Goal: Information Seeking & Learning: Learn about a topic

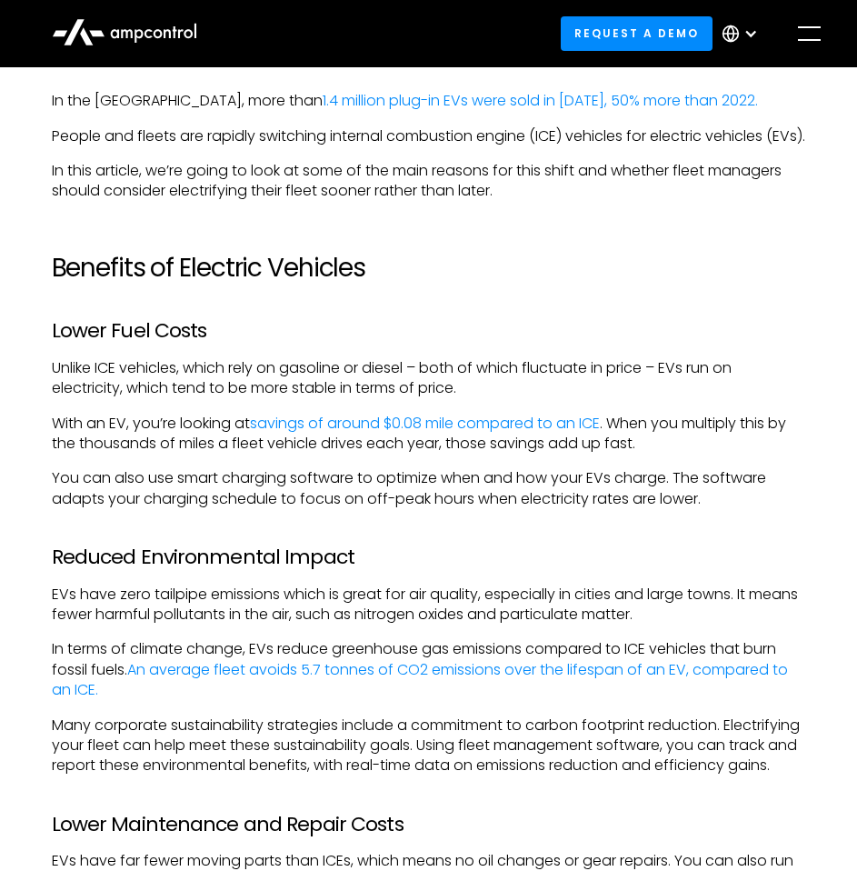
scroll to position [1127, 0]
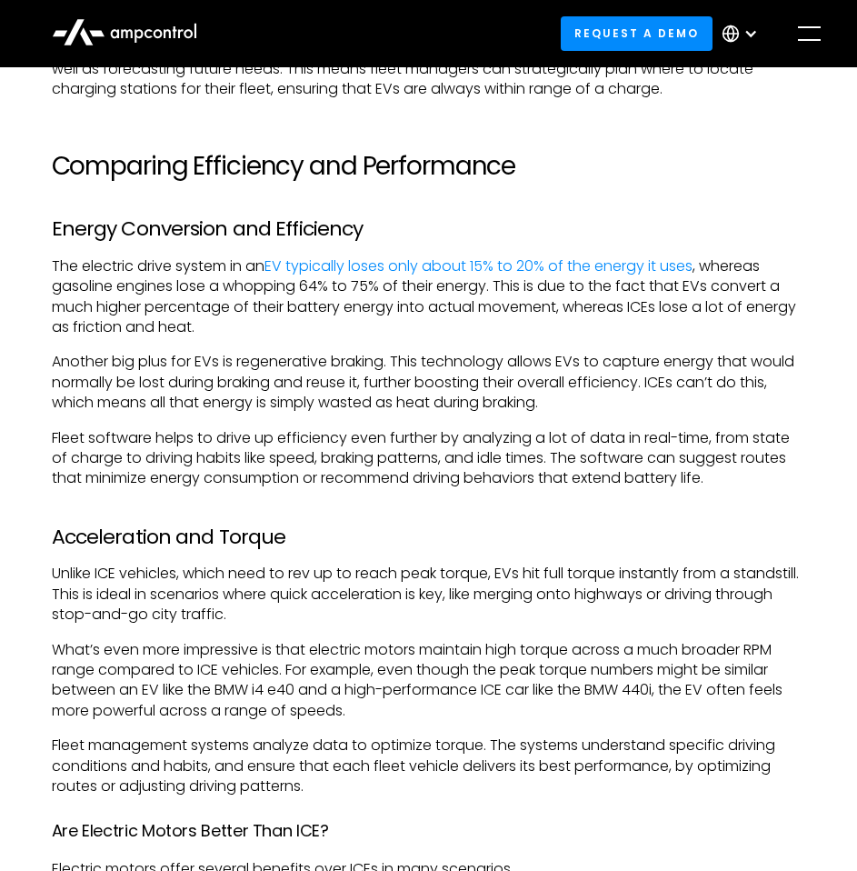
scroll to position [2549, 0]
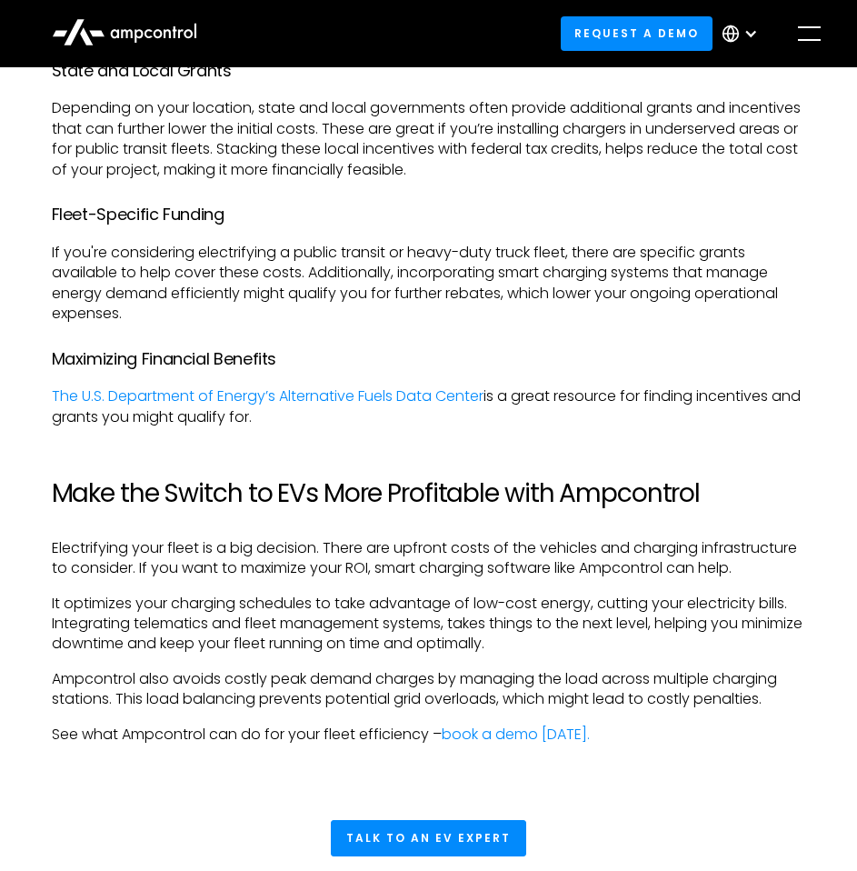
scroll to position [4938, 0]
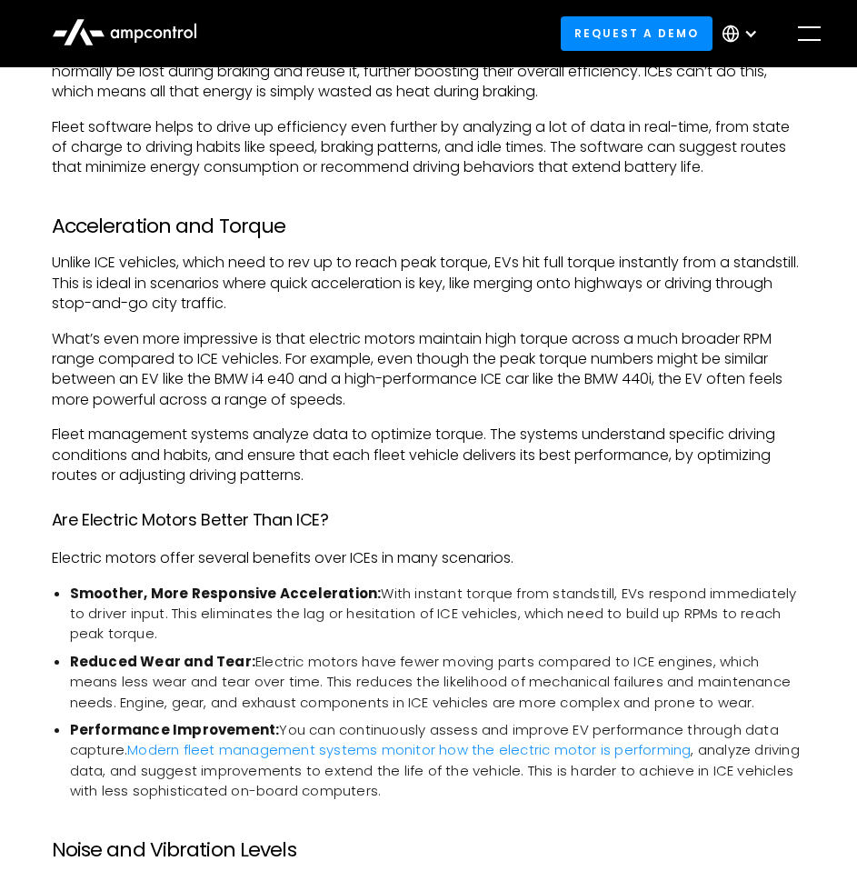
scroll to position [2623, 0]
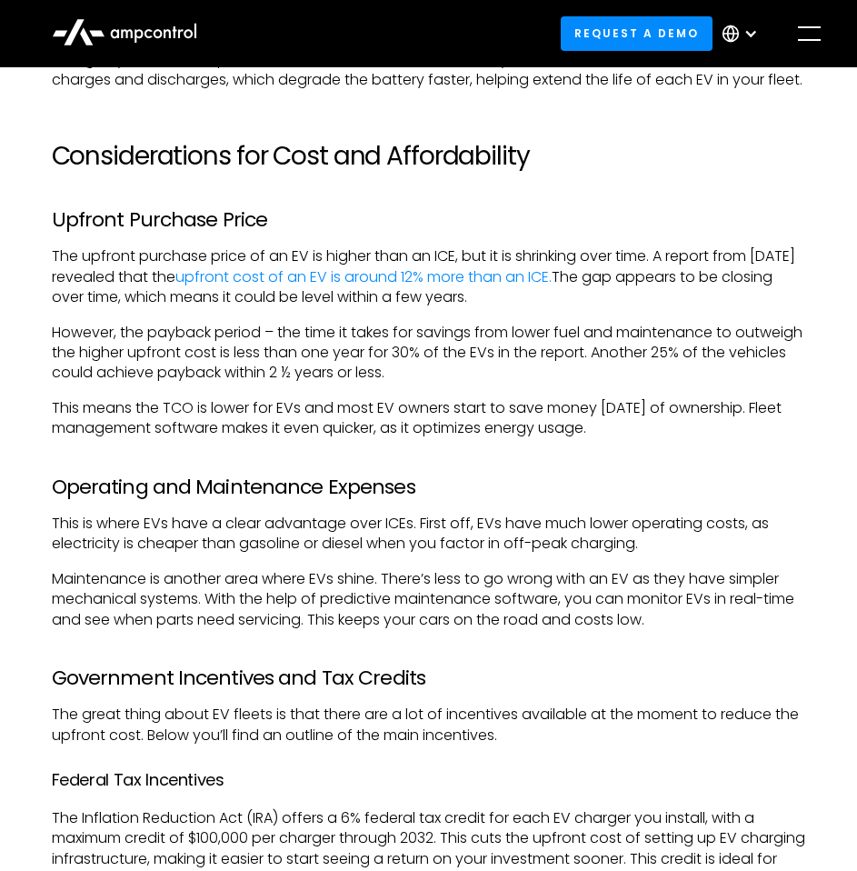
scroll to position [4127, 0]
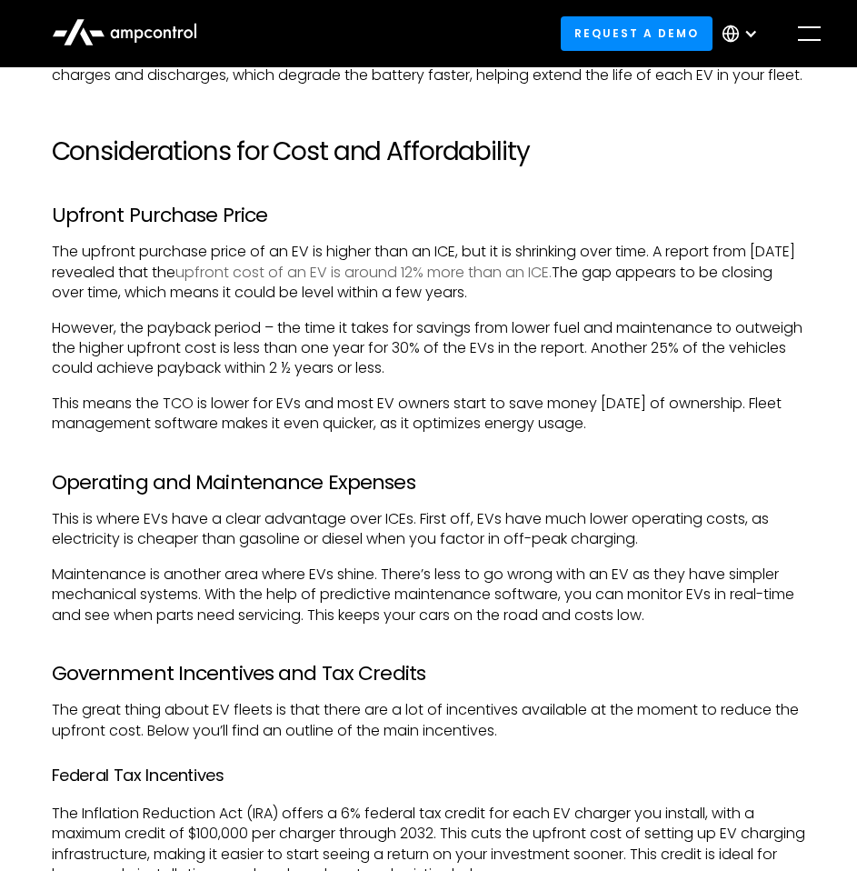
click at [465, 283] on link "upfront cost of an EV is around 12% more than an ICE." at bounding box center [363, 272] width 376 height 21
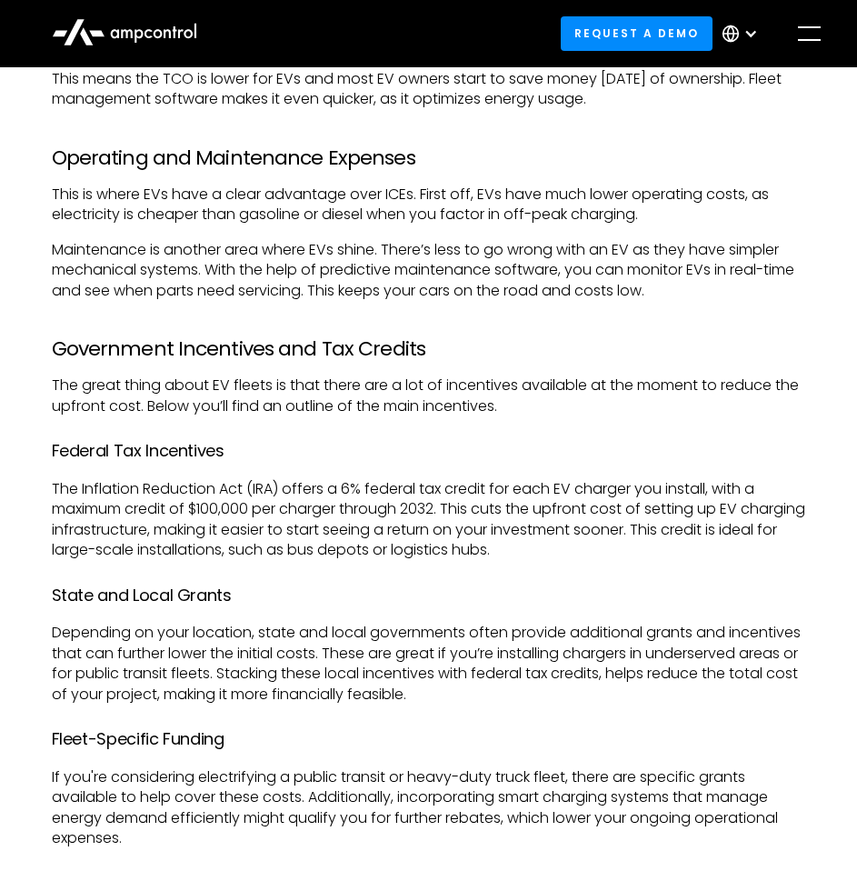
scroll to position [4271, 0]
